Goal: Task Accomplishment & Management: Use online tool/utility

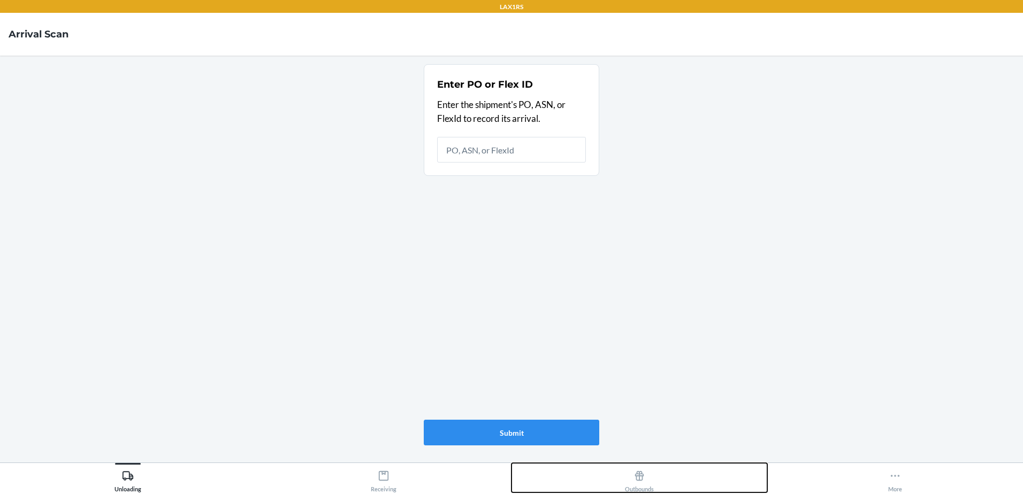
click at [649, 480] on div "Outbounds" at bounding box center [639, 479] width 29 height 27
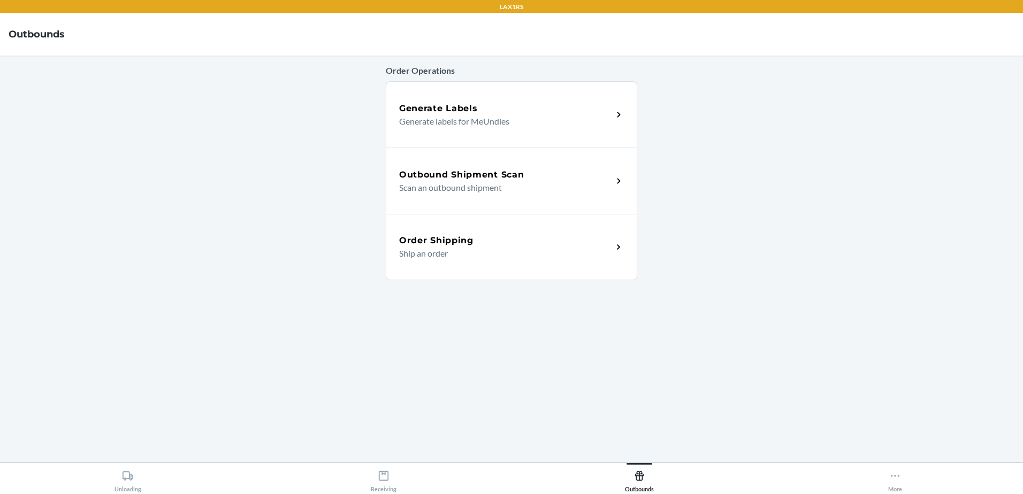
click at [547, 176] on div "Outbound Shipment Scan" at bounding box center [505, 175] width 213 height 13
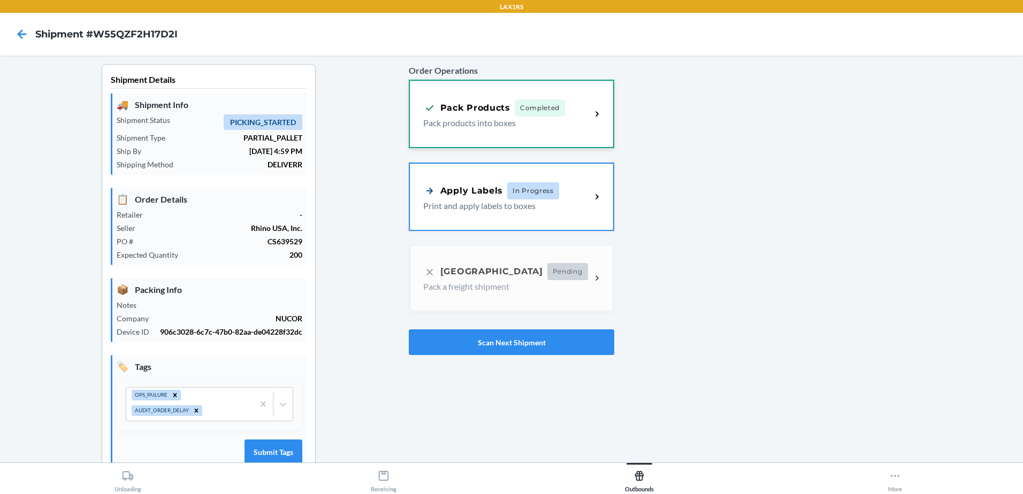
click at [479, 118] on p "Pack products into boxes" at bounding box center [502, 123] width 159 height 13
click at [479, 342] on button "Scan Next Shipment" at bounding box center [511, 343] width 205 height 26
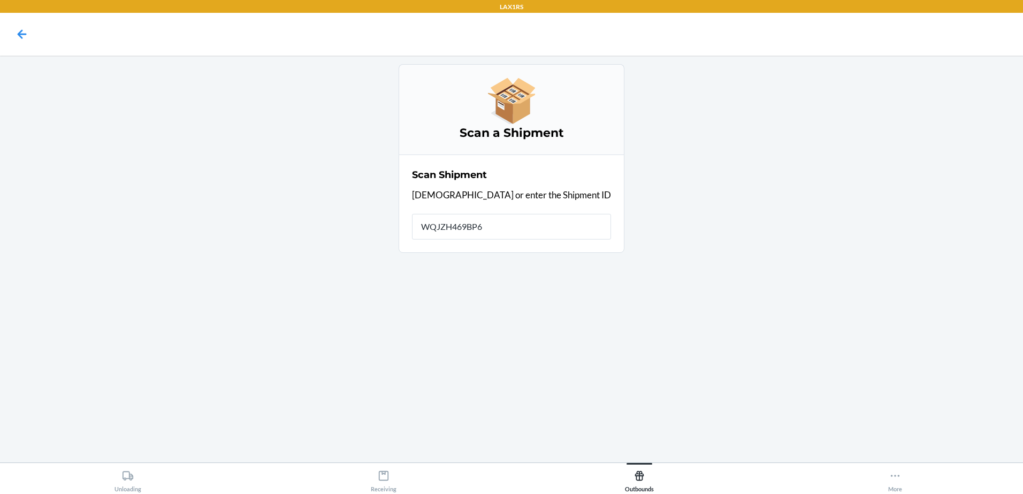
type input "WQJZH469BP6K"
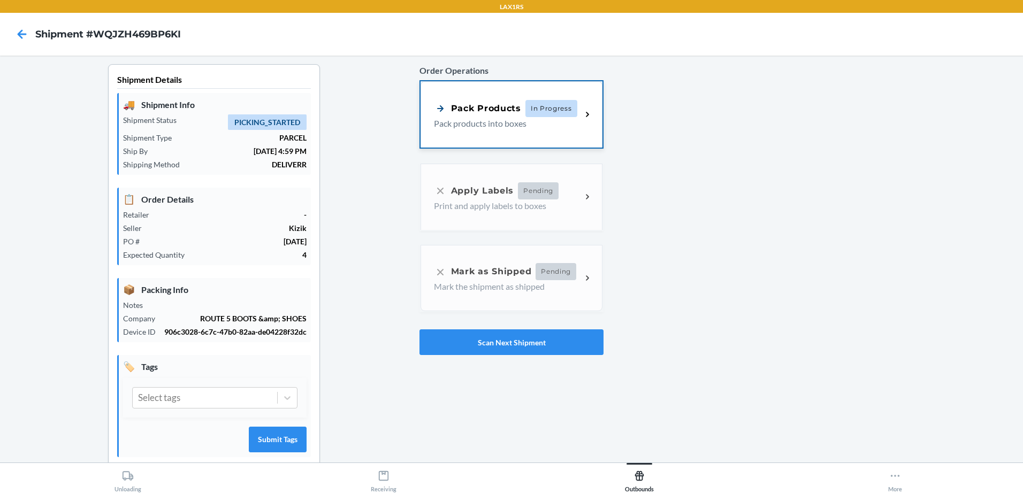
click at [507, 110] on div "Pack Products" at bounding box center [477, 108] width 87 height 13
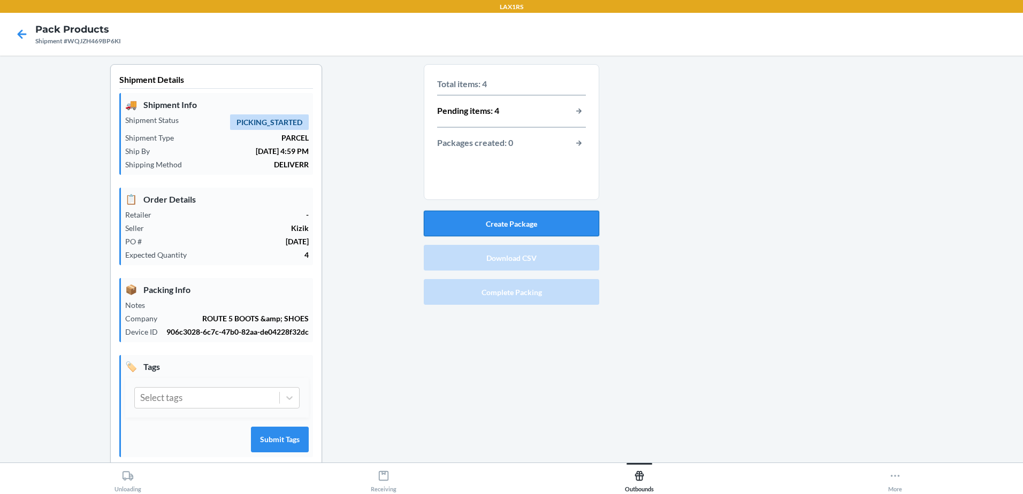
click at [541, 228] on button "Create Package" at bounding box center [511, 224] width 175 height 26
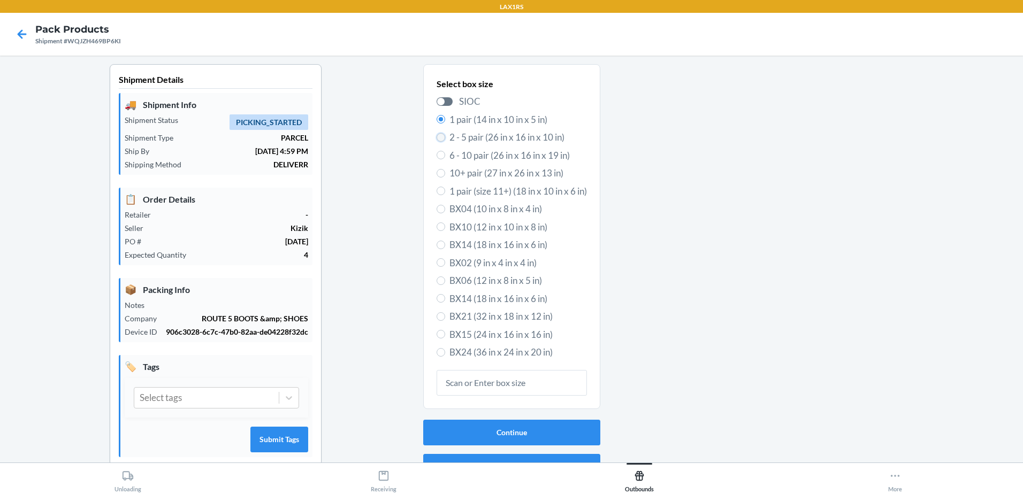
click at [437, 135] on input "2 - 5 pair (26 in x 16 in x 10 in)" at bounding box center [441, 137] width 9 height 9
radio input "true"
radio input "false"
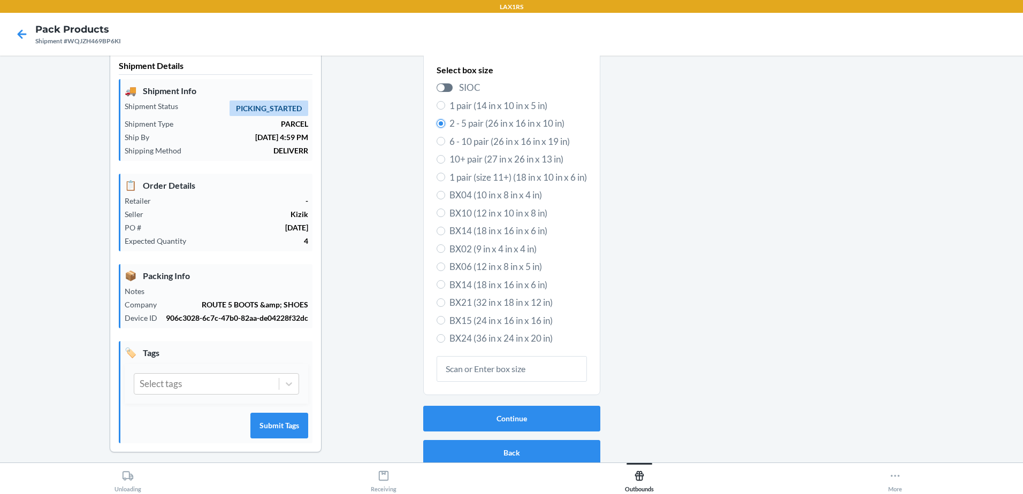
scroll to position [21, 0]
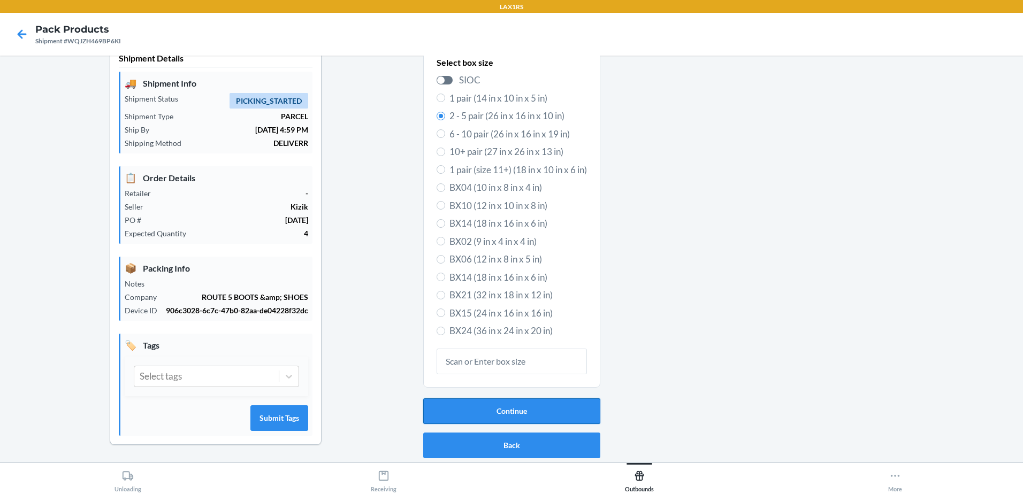
click at [505, 414] on button "Continue" at bounding box center [511, 412] width 177 height 26
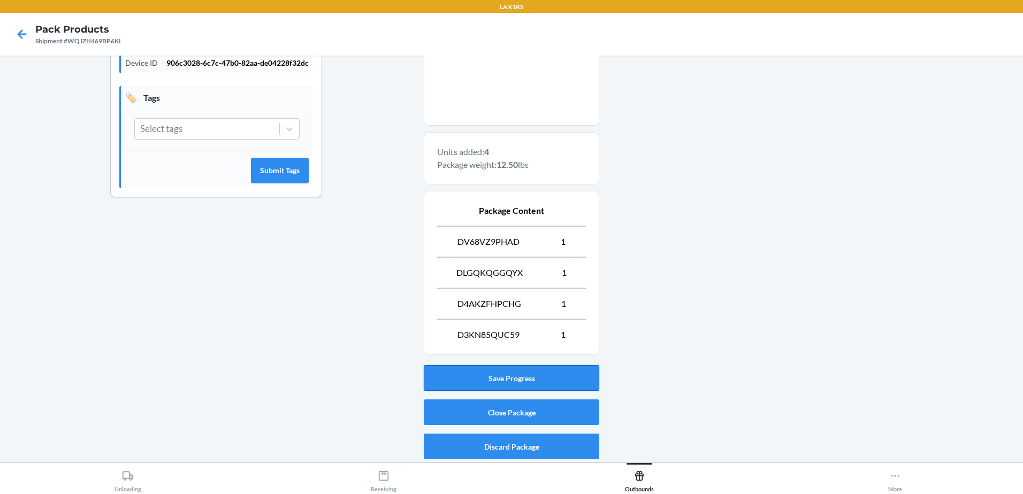
scroll to position [270, 0]
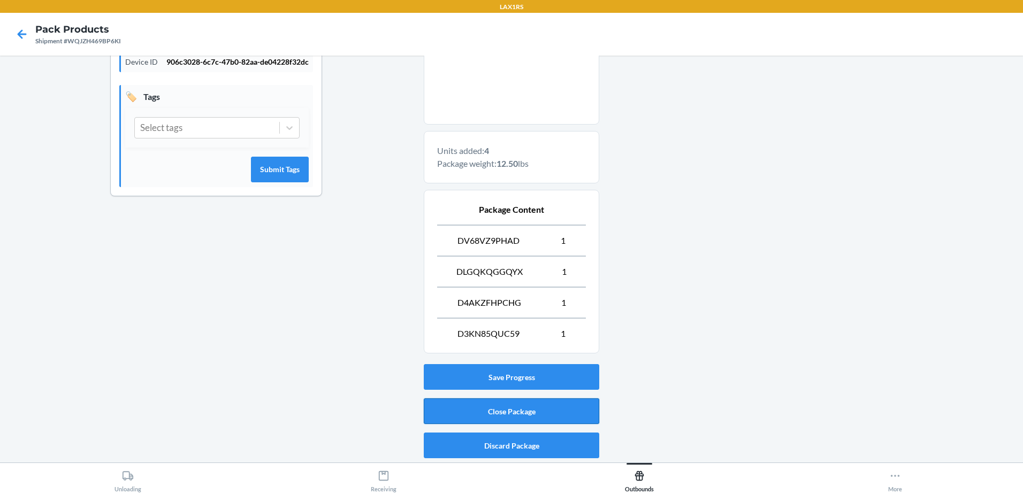
click at [517, 411] on button "Close Package" at bounding box center [511, 412] width 175 height 26
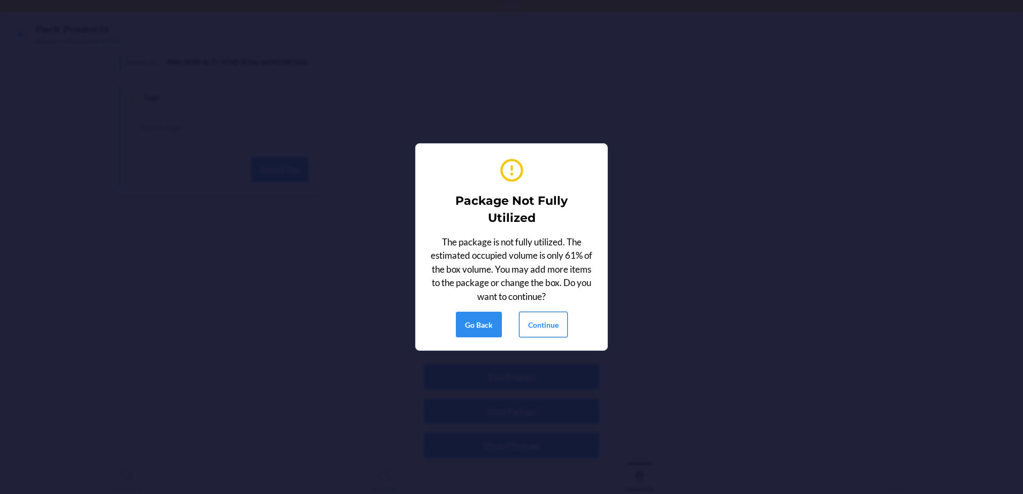
click at [541, 322] on button "Continue" at bounding box center [543, 325] width 49 height 26
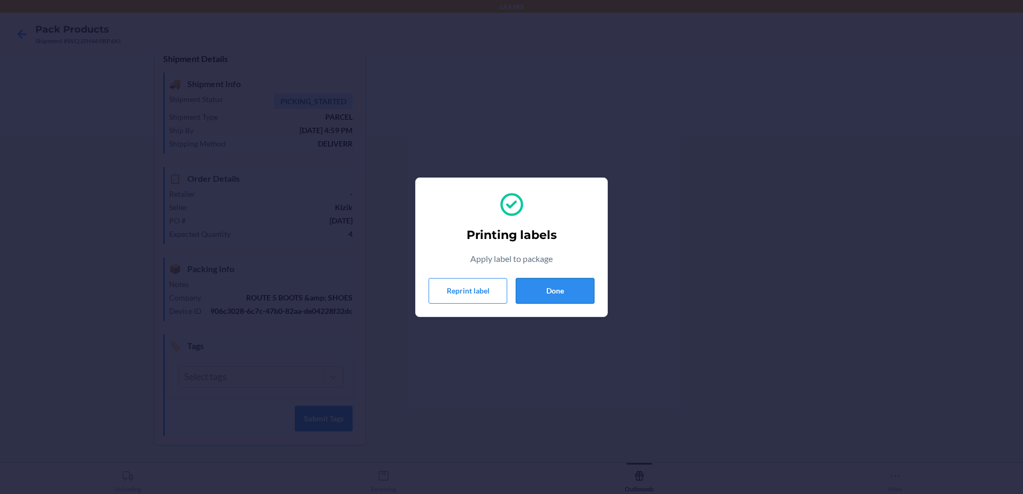
click at [554, 298] on button "Done" at bounding box center [555, 291] width 79 height 26
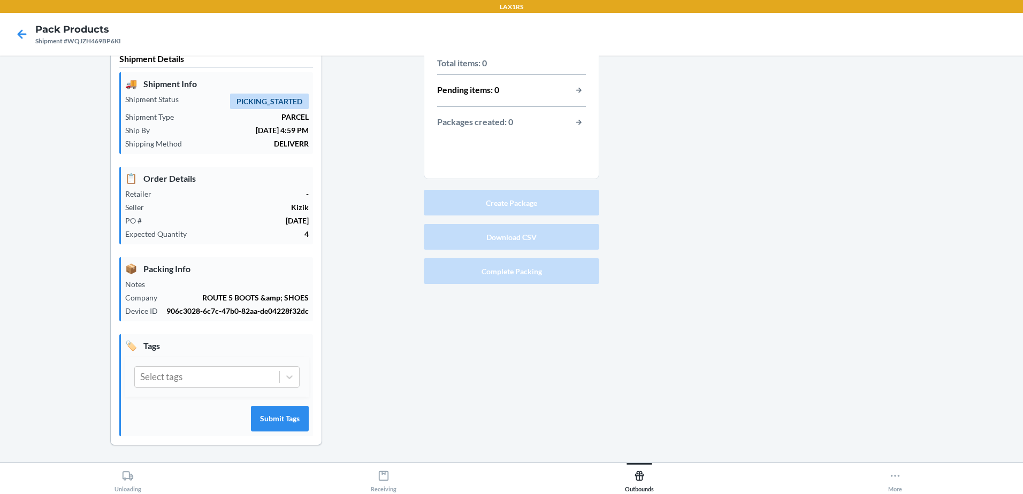
scroll to position [0, 0]
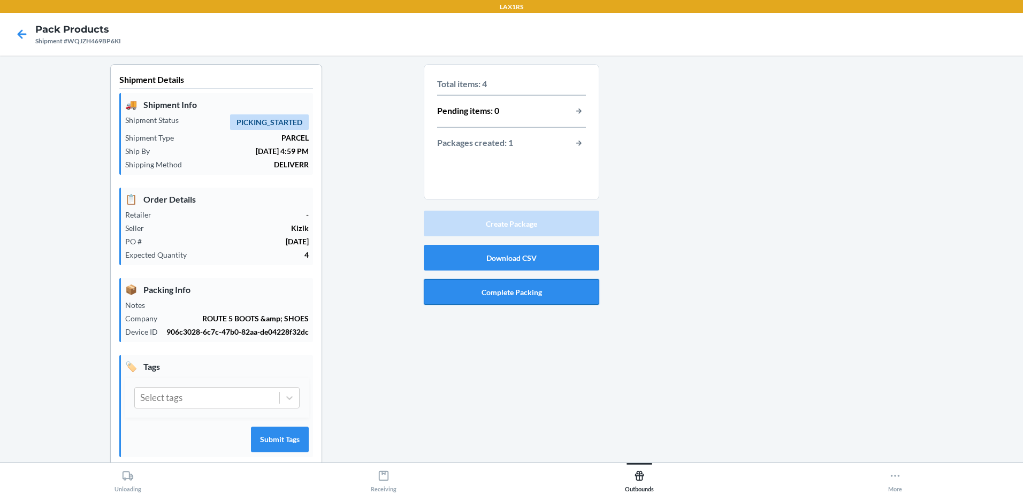
click at [517, 297] on button "Complete Packing" at bounding box center [511, 292] width 175 height 26
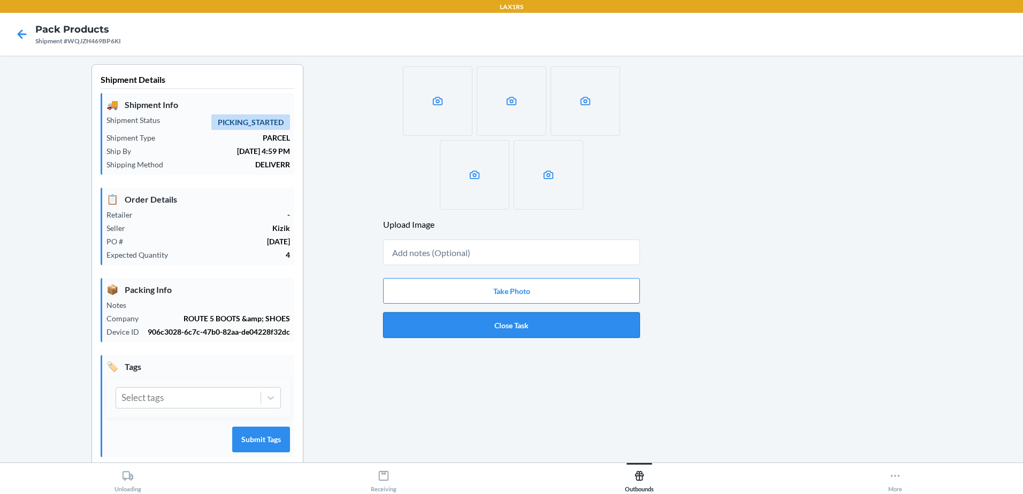
click at [541, 315] on button "Close Task" at bounding box center [511, 325] width 257 height 26
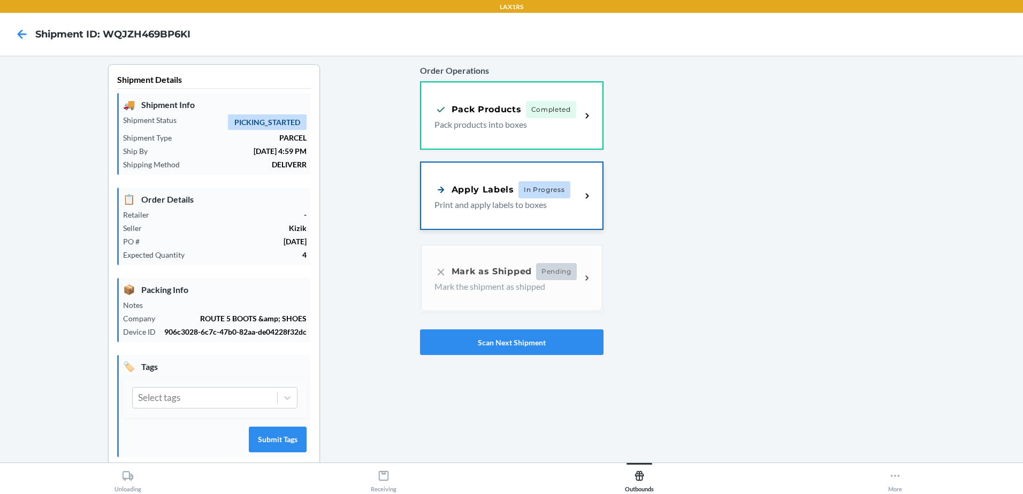
click at [521, 212] on div "Apply Labels In Progress Print and apply labels to boxes" at bounding box center [511, 196] width 181 height 66
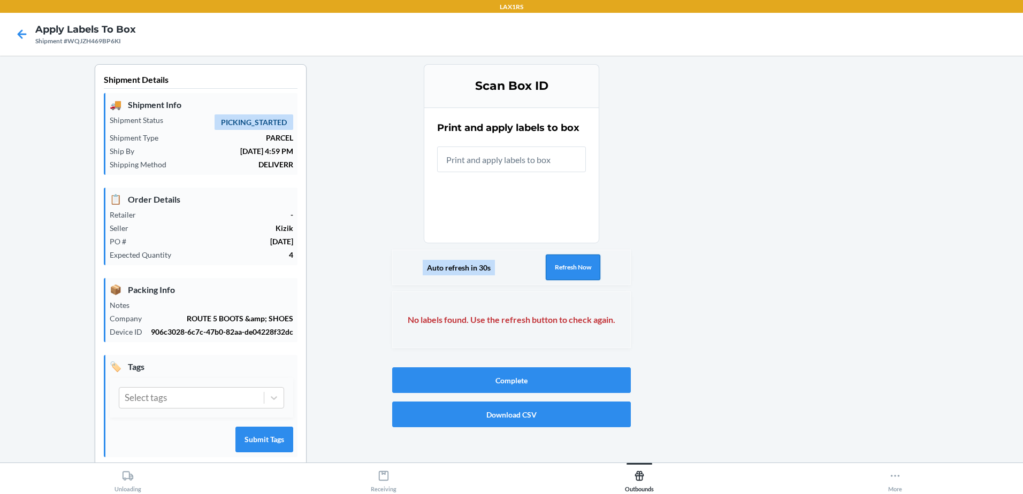
click at [576, 266] on button "Refresh Now" at bounding box center [573, 268] width 55 height 26
click at [571, 264] on button "Refresh Now" at bounding box center [573, 268] width 55 height 26
click at [597, 266] on div "Auto refresh in 30s Refresh Now" at bounding box center [511, 267] width 239 height 35
click at [581, 268] on button "Refresh Now" at bounding box center [573, 268] width 55 height 26
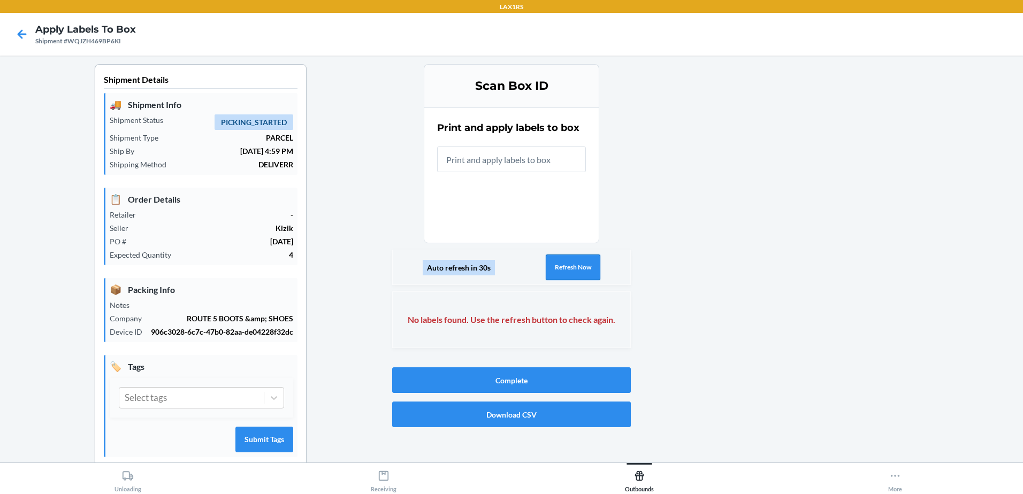
click at [569, 268] on button "Refresh Now" at bounding box center [573, 268] width 55 height 26
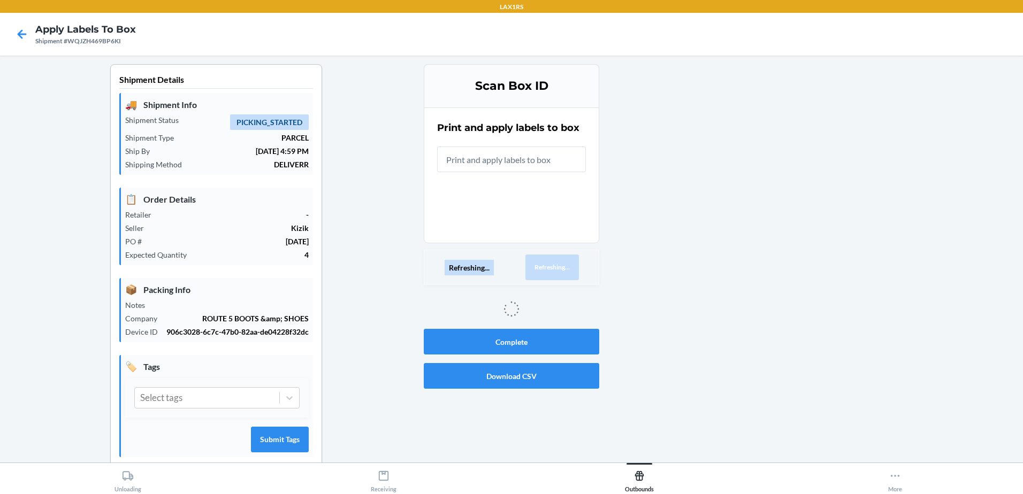
click at [569, 268] on button "Refreshing..." at bounding box center [552, 268] width 54 height 26
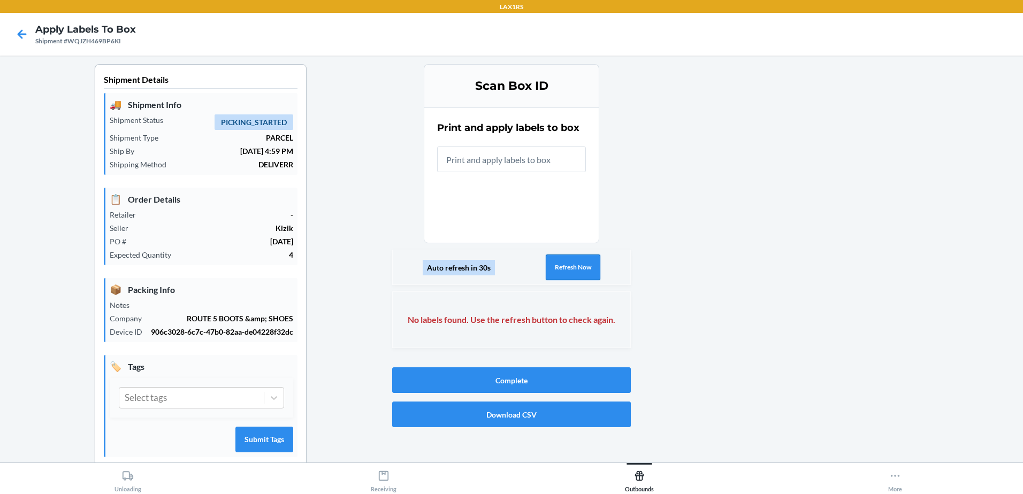
click at [569, 268] on button "Refresh Now" at bounding box center [573, 268] width 55 height 26
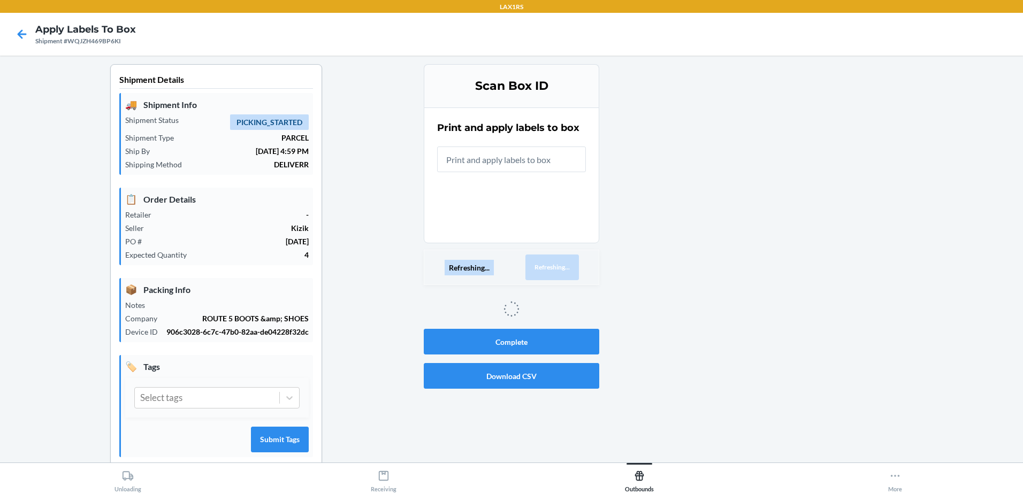
click at [569, 268] on button "Refreshing..." at bounding box center [552, 268] width 54 height 26
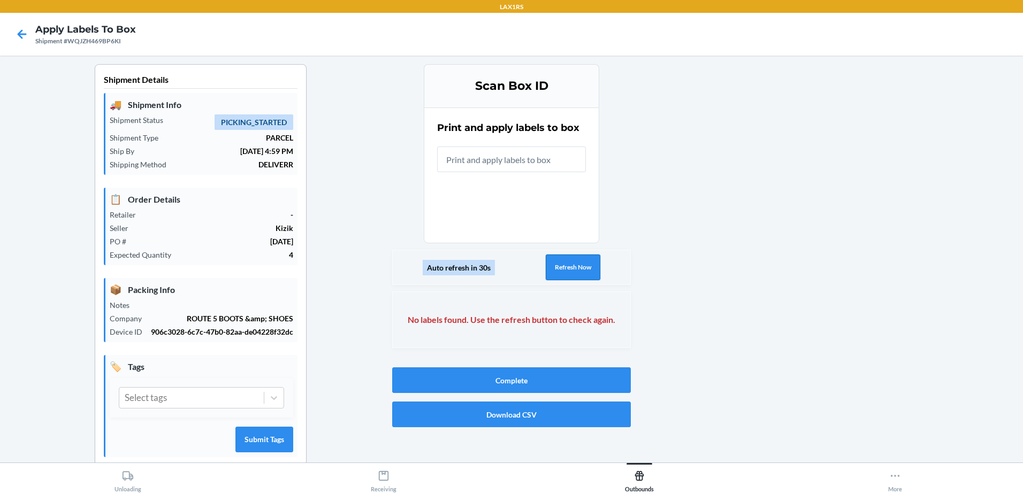
click at [569, 268] on button "Refresh Now" at bounding box center [573, 268] width 55 height 26
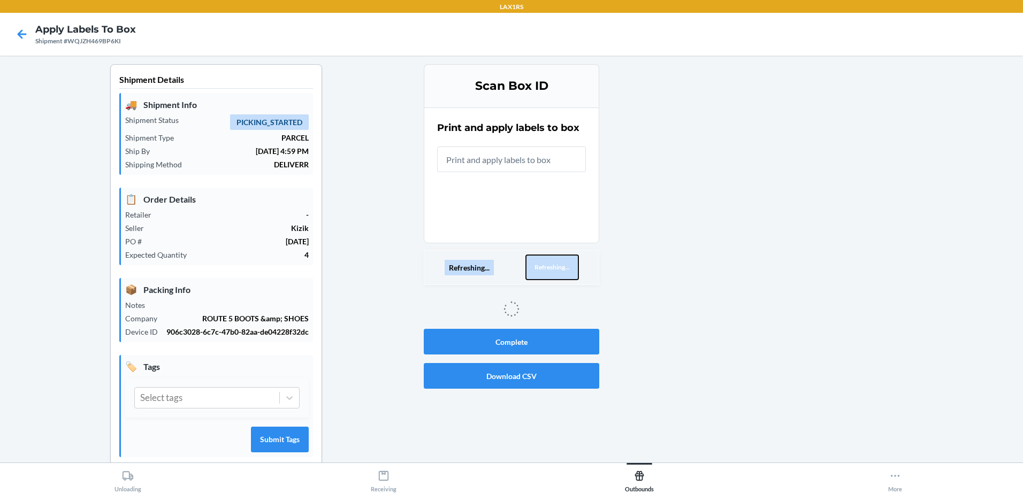
click at [569, 268] on button "Refreshing..." at bounding box center [552, 268] width 54 height 26
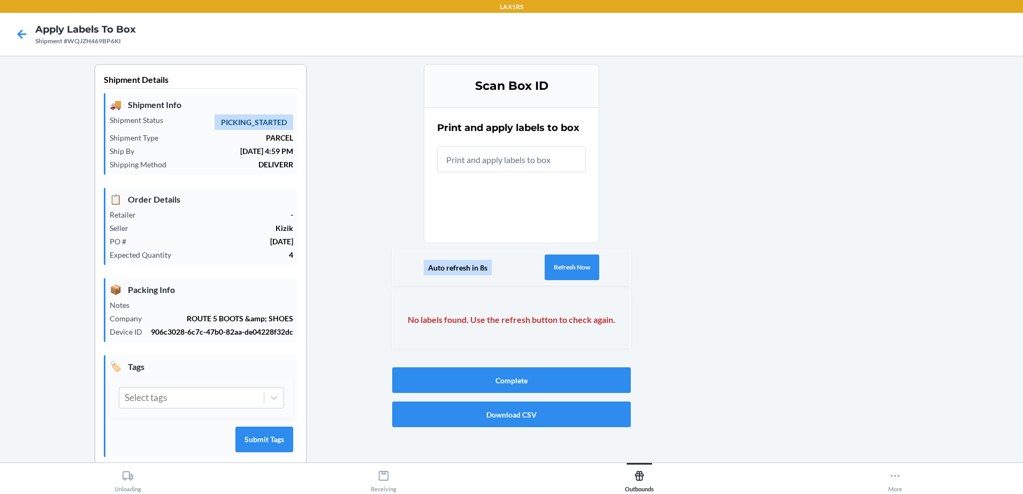
click at [585, 254] on div "Auto refresh in 8s Refresh Now" at bounding box center [511, 267] width 239 height 35
click at [585, 266] on button "Refresh Now" at bounding box center [572, 268] width 55 height 26
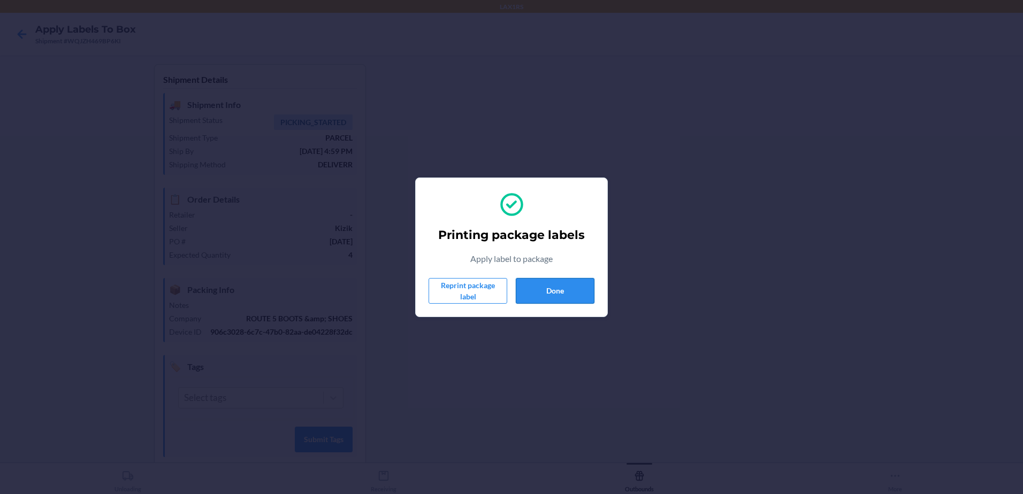
click at [549, 295] on button "Done" at bounding box center [555, 291] width 79 height 26
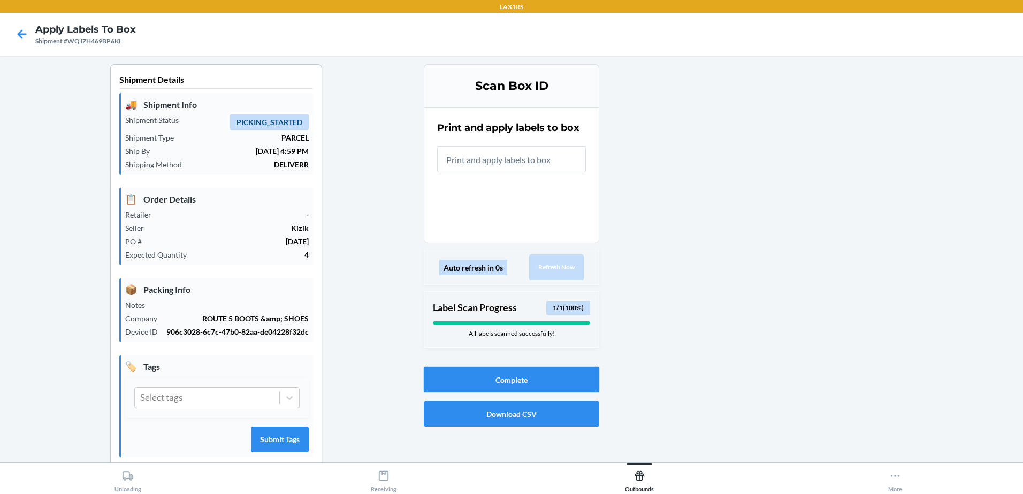
click at [526, 381] on button "Complete" at bounding box center [511, 380] width 175 height 26
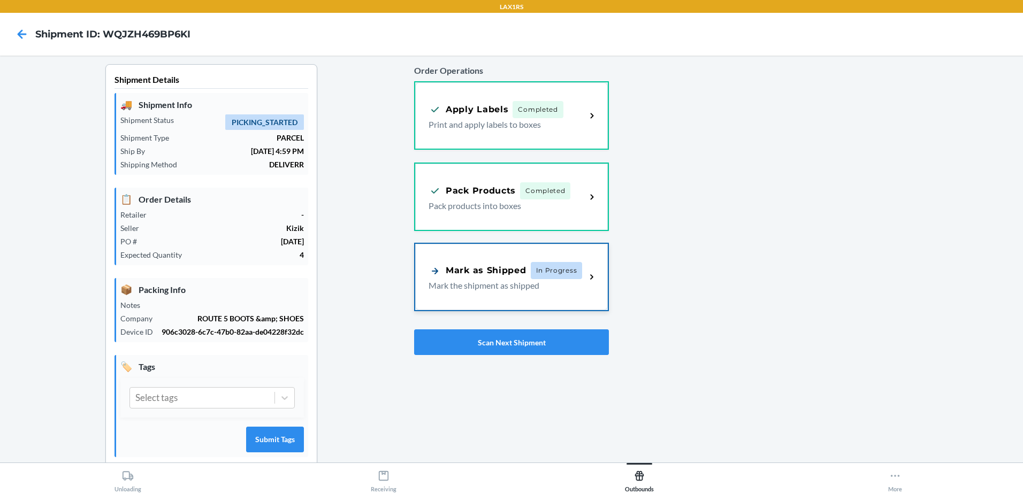
click at [482, 278] on div "Mark as Shipped In Progress" at bounding box center [506, 270] width 154 height 17
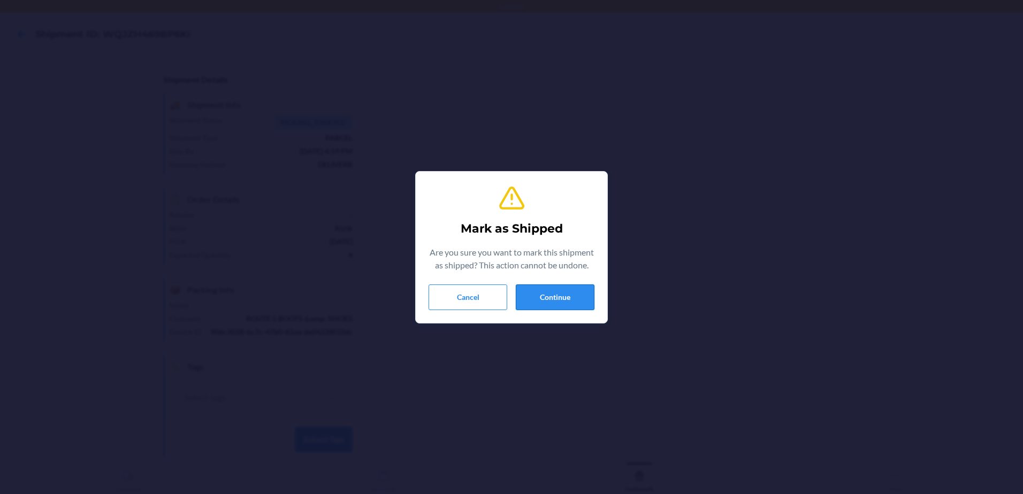
click at [572, 296] on button "Continue" at bounding box center [555, 298] width 79 height 26
